Goal: Task Accomplishment & Management: Complete application form

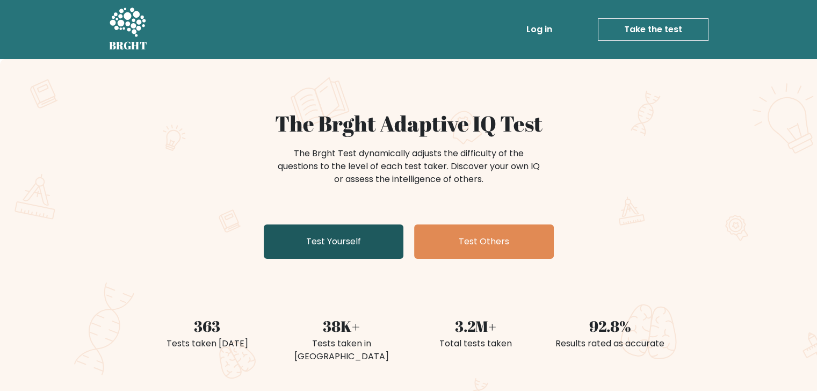
click at [348, 237] on link "Test Yourself" at bounding box center [334, 242] width 140 height 34
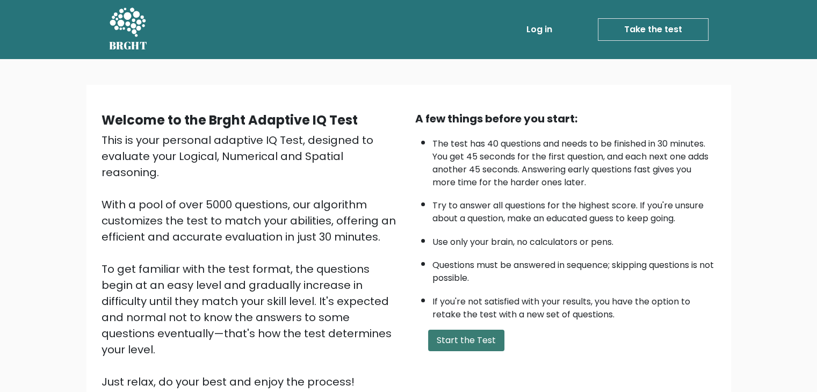
click at [468, 336] on button "Start the Test" at bounding box center [466, 340] width 76 height 21
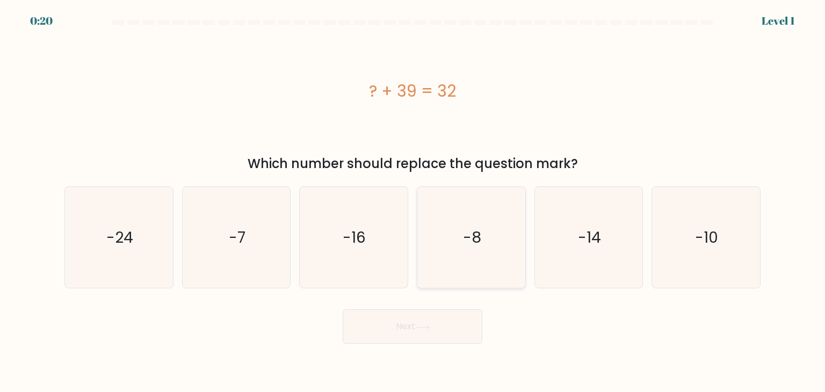
click at [499, 235] on icon "-8" at bounding box center [471, 237] width 101 height 101
click at [413, 201] on input "d. -8" at bounding box center [413, 198] width 1 height 5
radio input "true"
click at [443, 333] on button "Next" at bounding box center [413, 326] width 140 height 34
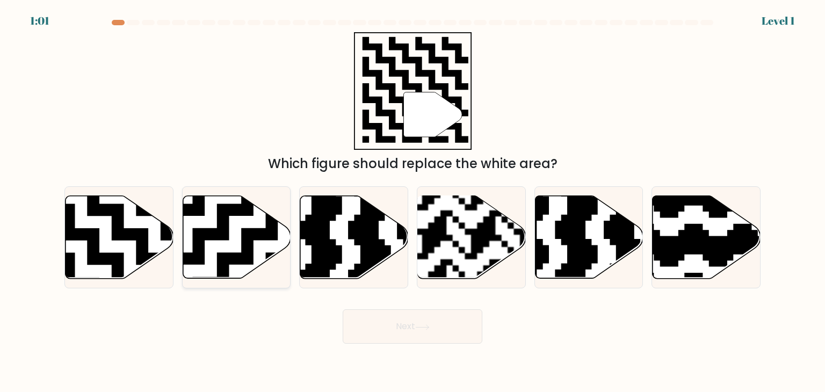
click at [221, 237] on icon at bounding box center [205, 191] width 196 height 196
click at [413, 201] on input "b." at bounding box center [413, 198] width 1 height 5
radio input "true"
click at [140, 247] on icon at bounding box center [87, 191] width 196 height 196
click at [413, 201] on input "a." at bounding box center [413, 198] width 1 height 5
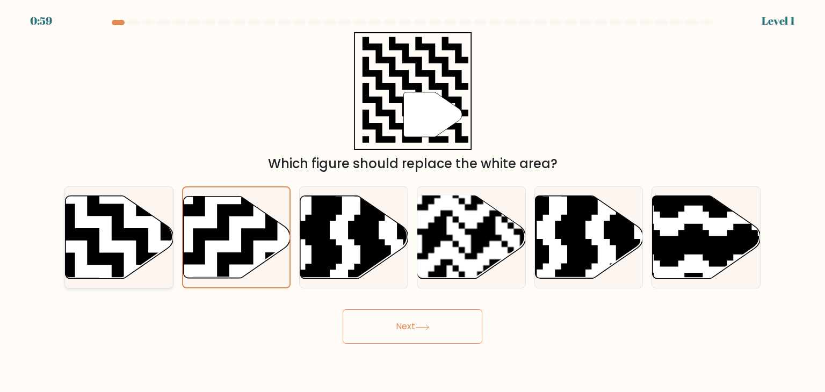
radio input "true"
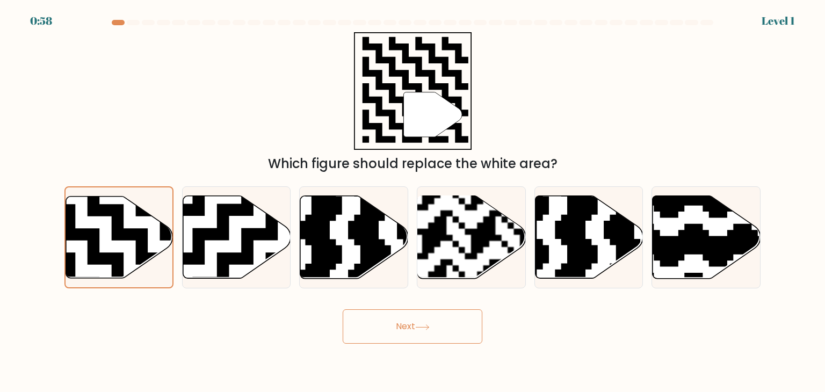
click at [404, 327] on button "Next" at bounding box center [413, 326] width 140 height 34
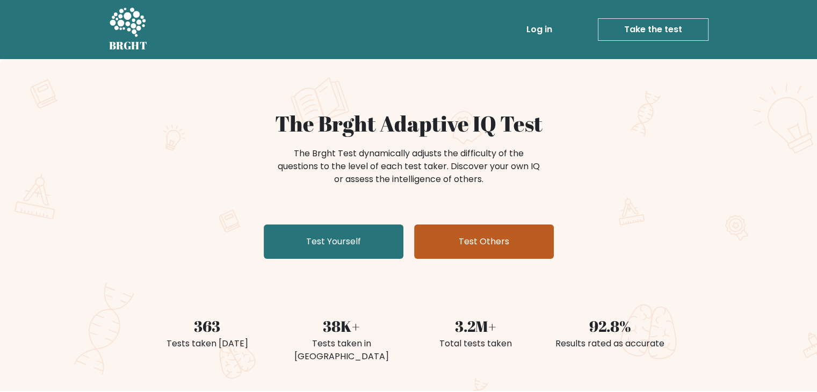
click at [464, 244] on link "Test Others" at bounding box center [484, 242] width 140 height 34
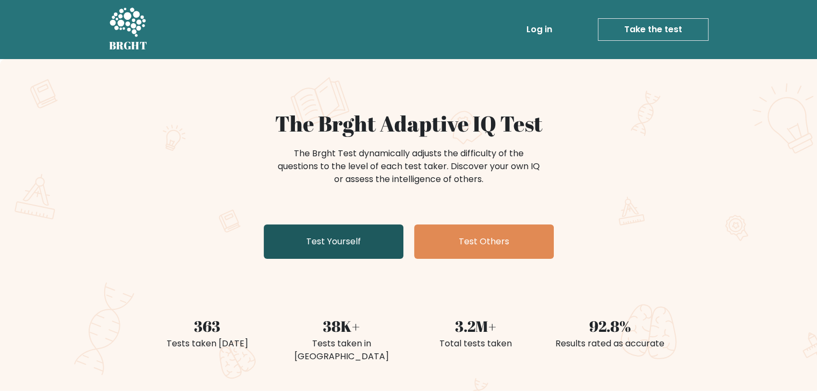
click at [307, 239] on link "Test Yourself" at bounding box center [334, 242] width 140 height 34
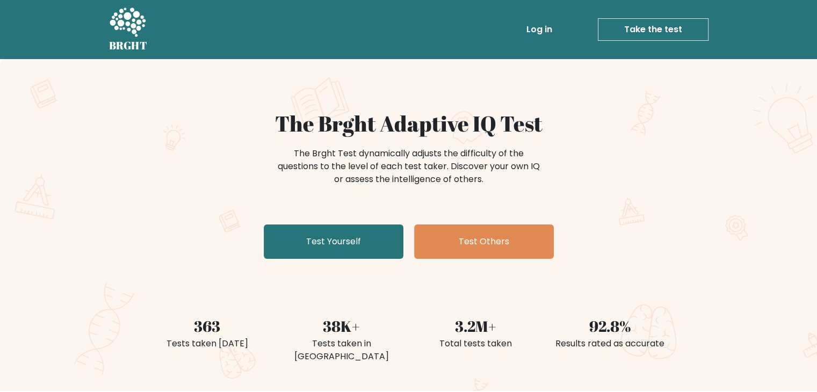
click at [147, 47] on div "BRGHT BRGHT Log in Take the test Take the test" at bounding box center [409, 29] width 612 height 51
click at [138, 44] on h5 "BRGHT" at bounding box center [128, 45] width 39 height 13
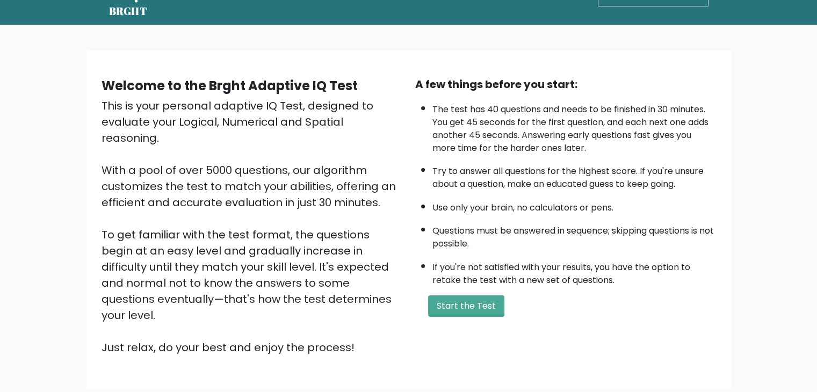
scroll to position [54, 0]
